Goal: Task Accomplishment & Management: Manage account settings

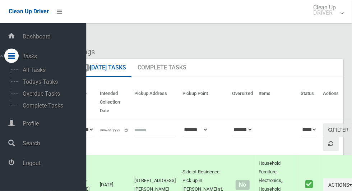
click at [29, 166] on span "Logout" at bounding box center [53, 162] width 66 height 7
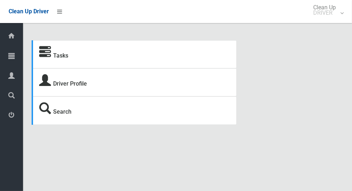
click at [9, 60] on icon at bounding box center [11, 55] width 6 height 14
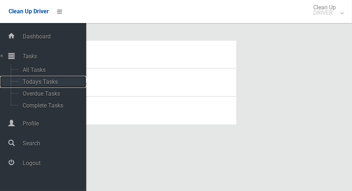
click at [27, 80] on span "Todays Tasks" at bounding box center [50, 81] width 60 height 7
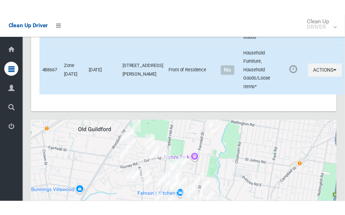
scroll to position [4856, 0]
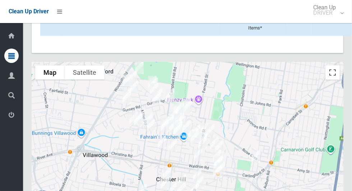
click at [332, 80] on button "Toggle fullscreen view" at bounding box center [332, 72] width 14 height 14
